Goal: Check status: Check status

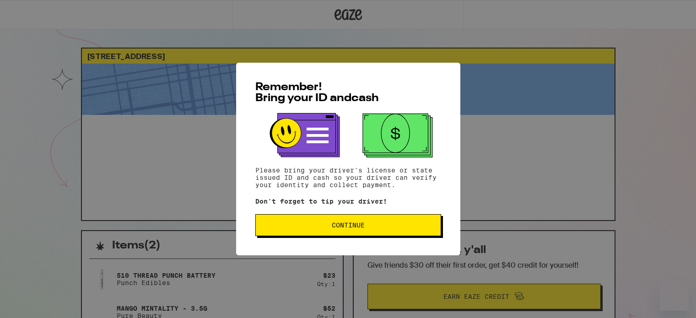
click at [637, 158] on div "Remember! Bring your ID and cash Please bring your driver's license or state is…" at bounding box center [348, 159] width 696 height 318
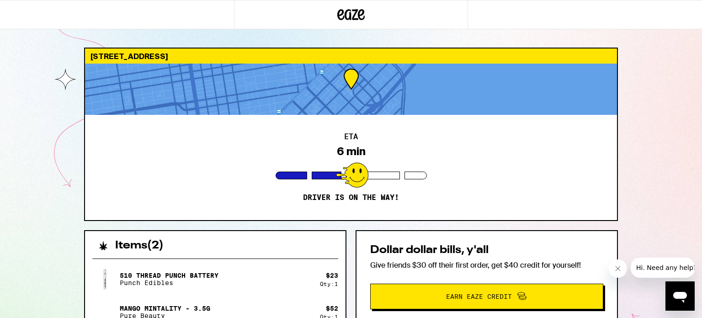
click at [49, 161] on div "[STREET_ADDRESS] 6 min Driver is on the way! Items ( 2 ) 510 Thread Punch Batte…" at bounding box center [351, 249] width 702 height 498
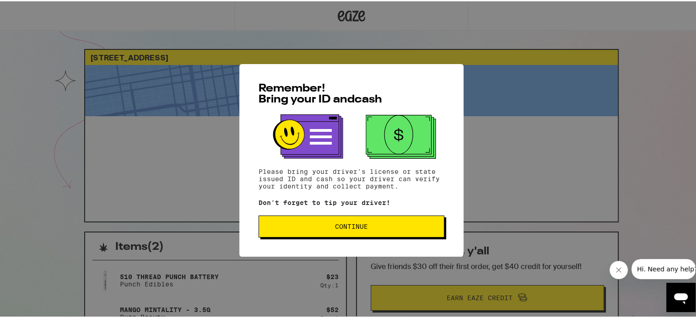
click at [362, 226] on span "Continue" at bounding box center [351, 225] width 33 height 6
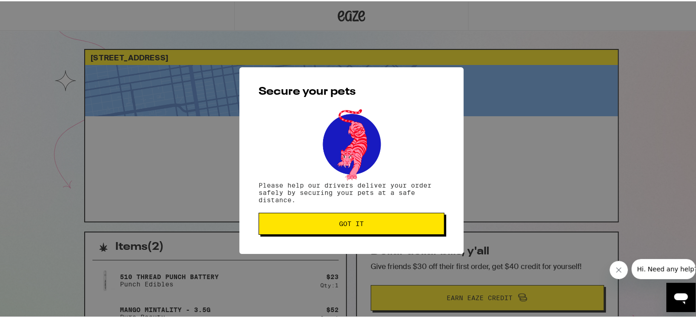
click at [373, 219] on button "Got it" at bounding box center [351, 222] width 186 height 22
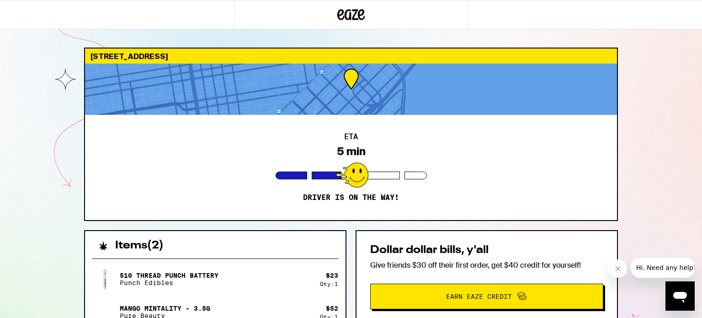
click at [582, 169] on div "ETA 5 min Driver is on the way!" at bounding box center [351, 167] width 532 height 105
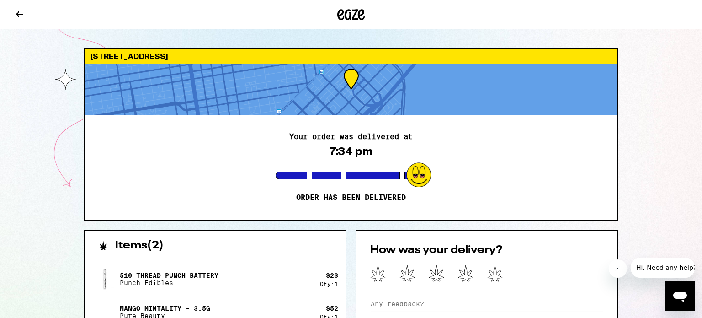
click at [459, 167] on div "Your order was delivered at 7:34 pm Order has been delivered" at bounding box center [351, 167] width 532 height 105
